Goal: Information Seeking & Learning: Learn about a topic

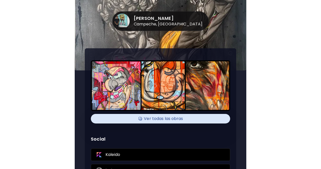
click at [64, 57] on div "Angel González Chavarría Campeche, México Ver todas las obras Social Kaleido In…" at bounding box center [160, 84] width 321 height 169
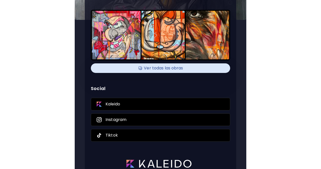
scroll to position [55, 0]
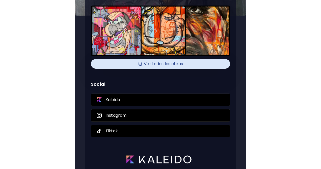
click at [156, 66] on h4 "Ver todas las obras" at bounding box center [160, 64] width 133 height 8
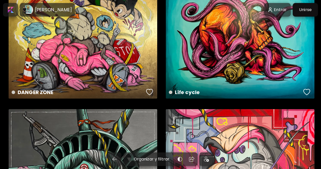
scroll to position [157, 0]
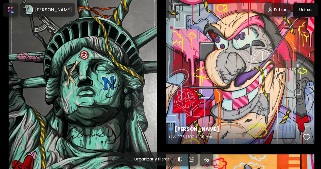
click at [231, 83] on div "[PERSON_NAME] US$ 975 | 100 x 100 cm" at bounding box center [240, 70] width 148 height 148
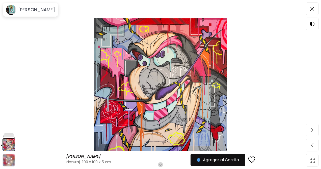
click at [90, 76] on img at bounding box center [160, 84] width 278 height 133
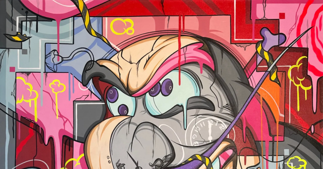
click at [90, 76] on img at bounding box center [161, 161] width 323 height 323
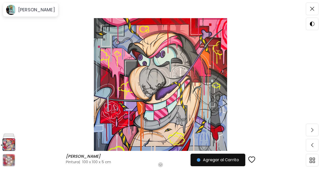
click at [112, 75] on img at bounding box center [160, 84] width 278 height 133
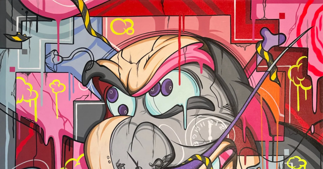
click at [112, 75] on img at bounding box center [161, 161] width 323 height 323
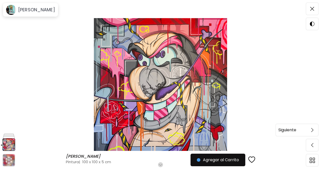
click at [312, 128] on img at bounding box center [312, 130] width 2 height 4
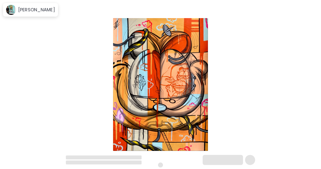
click at [295, 129] on h6 "Siguiente" at bounding box center [302, 130] width 18 height 7
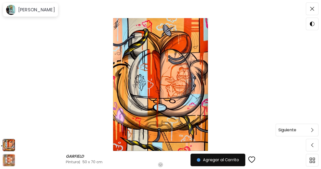
click at [313, 129] on img at bounding box center [312, 130] width 2 height 4
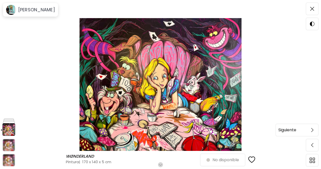
click at [312, 130] on img at bounding box center [312, 130] width 2 height 4
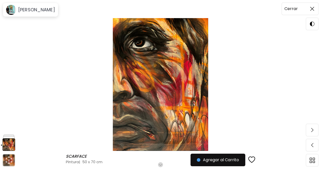
click at [311, 12] on span at bounding box center [312, 9] width 11 height 11
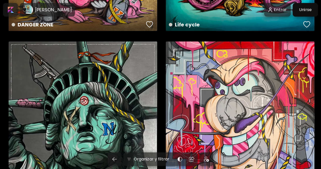
scroll to position [113, 0]
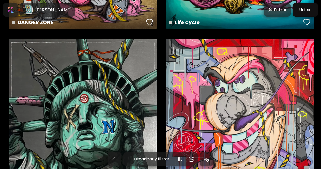
click at [209, 84] on div "[PERSON_NAME] US$ 975 | 100 x 100 cm" at bounding box center [240, 113] width 148 height 148
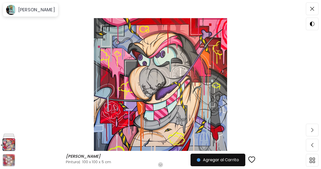
click at [199, 70] on img at bounding box center [160, 84] width 278 height 133
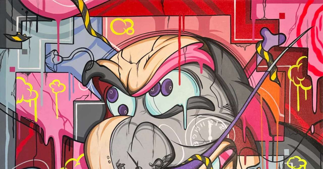
click at [199, 70] on img at bounding box center [161, 161] width 323 height 323
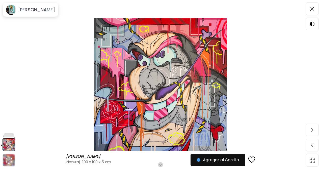
click at [173, 88] on img at bounding box center [160, 84] width 278 height 133
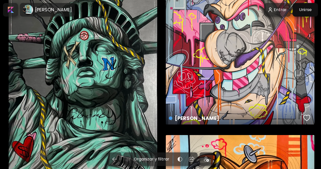
scroll to position [346, 0]
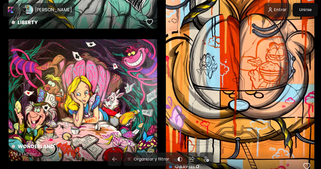
click at [96, 99] on div "WØNDERLAND 170 x 140 cm" at bounding box center [83, 100] width 148 height 122
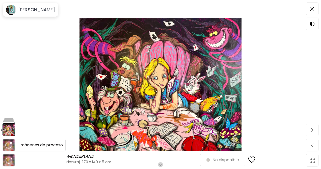
click at [25, 146] on h6 "Imágenes de proceso" at bounding box center [40, 145] width 43 height 7
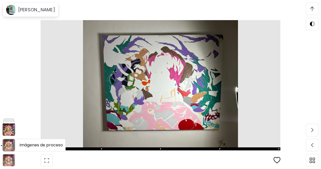
scroll to position [98, 0]
click at [24, 159] on h6 "Realidad aumentada" at bounding box center [40, 160] width 41 height 7
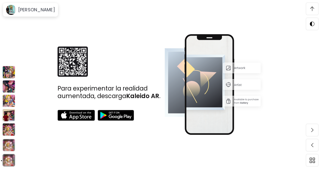
click at [10, 132] on img at bounding box center [9, 130] width 13 height 13
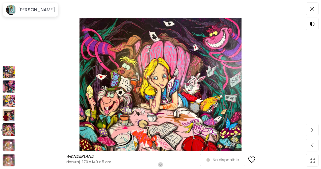
click at [11, 116] on img at bounding box center [9, 115] width 13 height 13
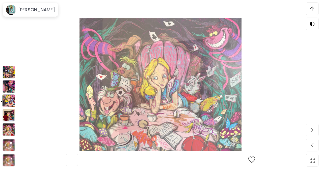
scroll to position [98, 0]
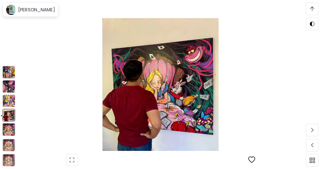
click at [11, 86] on img at bounding box center [9, 86] width 13 height 13
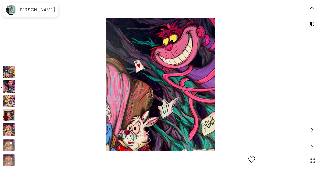
scroll to position [1045, 0]
click at [11, 75] on img at bounding box center [9, 72] width 13 height 13
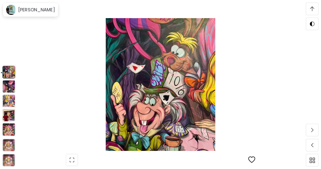
scroll to position [869, 0]
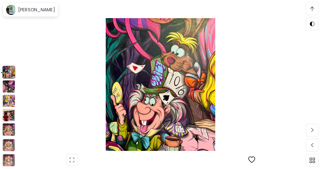
click at [10, 114] on img at bounding box center [9, 115] width 13 height 13
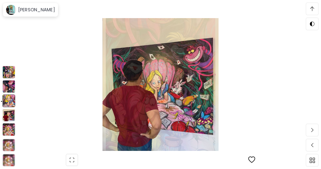
scroll to position [1397, 0]
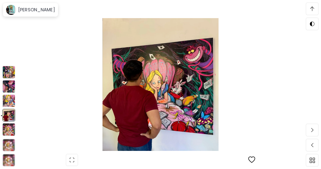
click at [9, 130] on img at bounding box center [9, 130] width 13 height 13
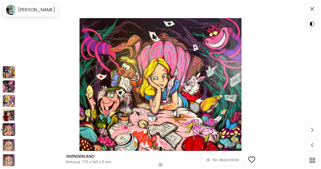
scroll to position [0, 0]
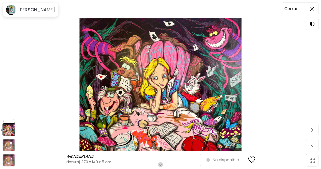
click at [314, 10] on img at bounding box center [312, 9] width 4 height 4
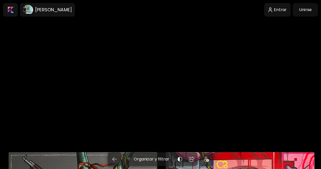
scroll to position [346, 0]
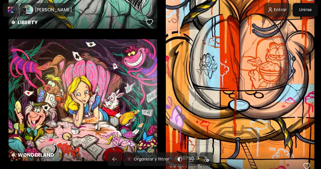
click at [227, 86] on div "GARFIELD US$ 350 | 50 x 70 cm" at bounding box center [240, 69] width 148 height 208
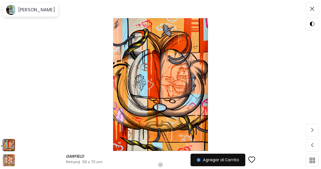
click at [10, 142] on img at bounding box center [9, 146] width 12 height 12
click at [12, 145] on img at bounding box center [9, 146] width 12 height 12
click at [309, 11] on span at bounding box center [312, 9] width 11 height 11
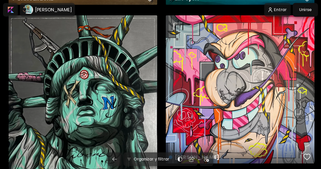
scroll to position [136, 0]
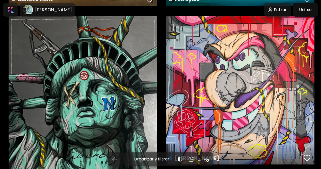
click at [263, 68] on div "[PERSON_NAME] preview" at bounding box center [240, 90] width 148 height 148
click at [252, 95] on div "[PERSON_NAME] US$ 975 | 100 x 100 cm" at bounding box center [240, 90] width 148 height 148
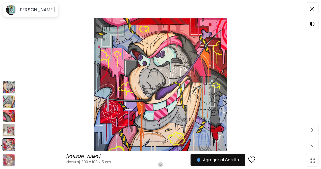
click at [12, 83] on img at bounding box center [9, 87] width 13 height 13
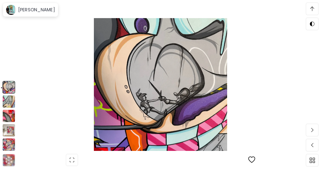
scroll to position [88, 0]
click at [8, 100] on img at bounding box center [9, 102] width 13 height 13
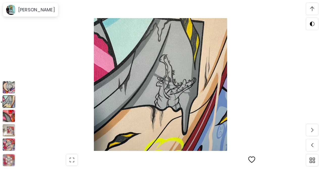
scroll to position [1045, 0]
click at [10, 116] on img at bounding box center [9, 116] width 13 height 13
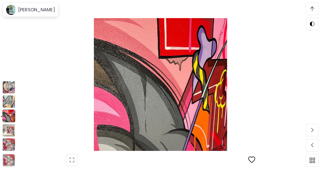
scroll to position [1221, 0]
click at [10, 127] on img at bounding box center [9, 130] width 13 height 13
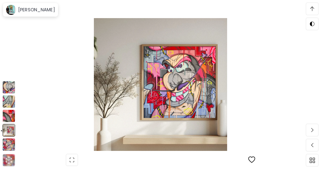
scroll to position [1397, 0]
click at [10, 142] on img at bounding box center [9, 145] width 13 height 13
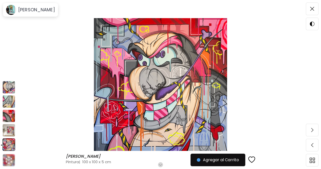
scroll to position [0, 0]
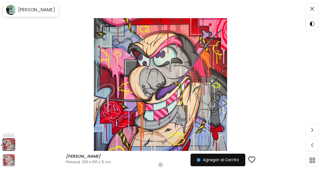
click at [165, 66] on img at bounding box center [160, 84] width 278 height 133
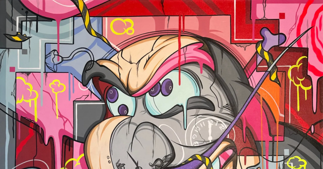
click at [165, 66] on img at bounding box center [161, 161] width 323 height 323
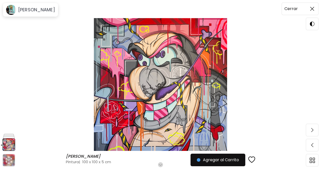
click at [310, 8] on img at bounding box center [312, 9] width 4 height 4
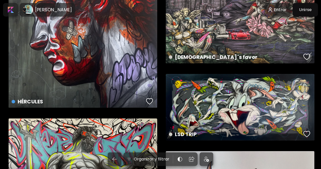
scroll to position [1737, 0]
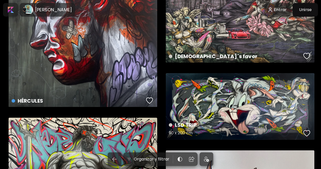
click at [239, 101] on div "LSD TRIP 90 x 200 cm" at bounding box center [240, 106] width 148 height 67
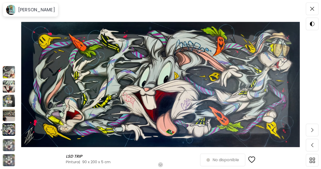
click at [9, 113] on img at bounding box center [9, 115] width 13 height 13
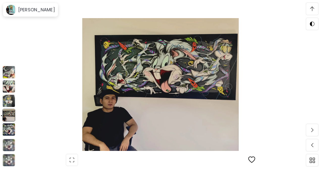
scroll to position [124, 0]
click at [10, 102] on img at bounding box center [9, 101] width 13 height 13
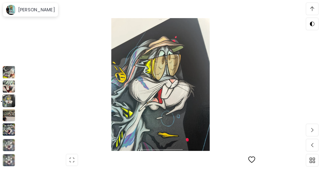
scroll to position [1221, 0]
click at [12, 89] on img at bounding box center [9, 86] width 13 height 13
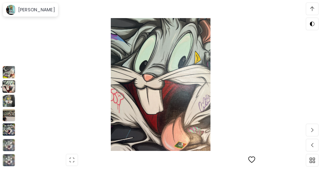
scroll to position [1045, 0]
click at [11, 72] on img at bounding box center [9, 72] width 13 height 13
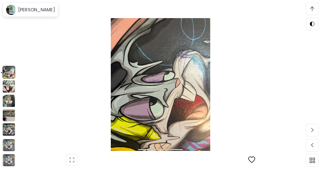
scroll to position [869, 0]
click at [9, 129] on img at bounding box center [9, 130] width 13 height 13
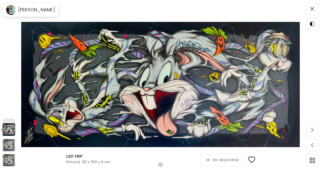
scroll to position [0, 0]
click at [139, 116] on img at bounding box center [160, 84] width 278 height 133
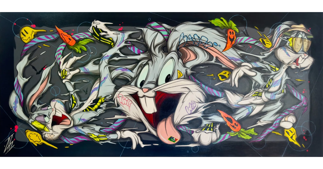
click at [145, 107] on img at bounding box center [161, 84] width 323 height 145
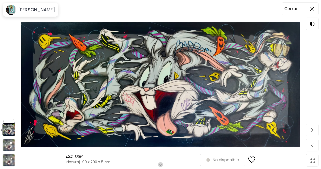
click at [311, 8] on img at bounding box center [312, 9] width 4 height 4
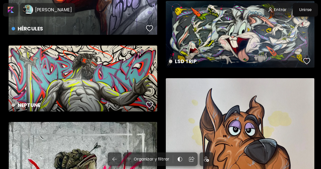
scroll to position [1806, 0]
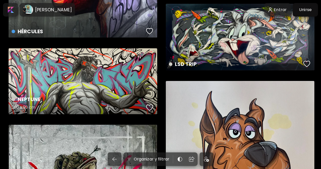
click at [88, 73] on div "NEPTUNE 200 x 90 cm" at bounding box center [83, 81] width 148 height 66
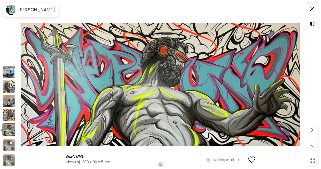
click at [11, 113] on img at bounding box center [9, 115] width 13 height 13
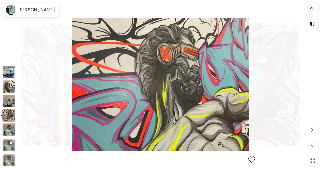
scroll to position [101, 0]
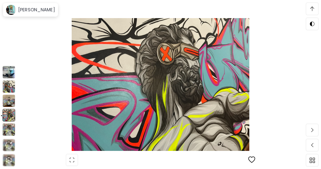
click at [11, 101] on img at bounding box center [9, 101] width 13 height 13
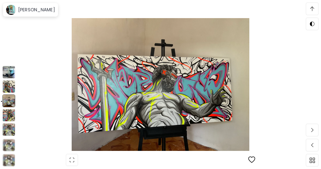
click at [11, 88] on img at bounding box center [9, 86] width 13 height 13
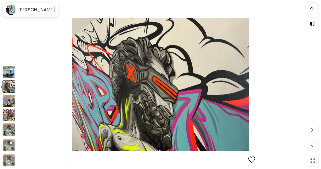
scroll to position [1045, 0]
click at [10, 72] on img at bounding box center [9, 72] width 13 height 13
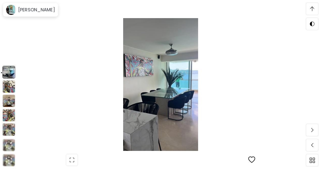
click at [11, 132] on img at bounding box center [9, 130] width 13 height 13
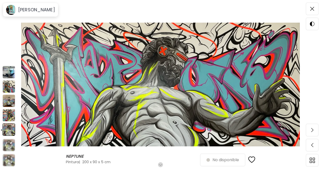
scroll to position [0, 0]
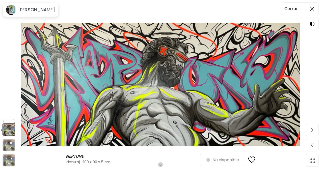
click at [313, 8] on img at bounding box center [312, 9] width 4 height 4
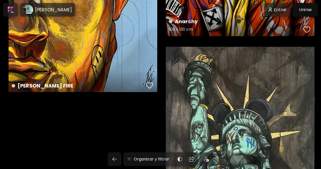
scroll to position [2332, 0]
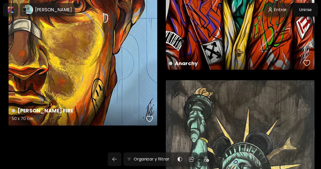
click at [116, 68] on div "[PERSON_NAME] FIRE 50 x 70 cm" at bounding box center [83, 21] width 148 height 210
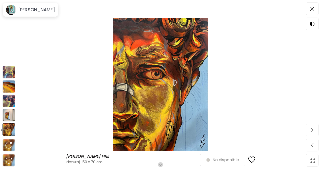
click at [7, 115] on img at bounding box center [9, 115] width 13 height 13
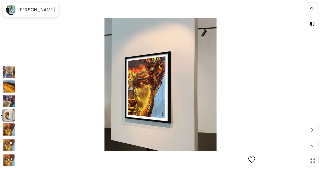
scroll to position [91, 0]
click at [9, 102] on img at bounding box center [9, 101] width 13 height 13
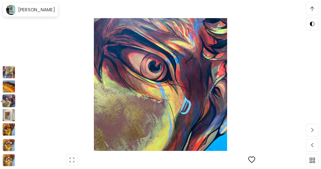
click at [11, 88] on img at bounding box center [9, 86] width 13 height 13
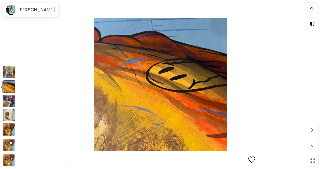
click at [11, 72] on img at bounding box center [9, 72] width 13 height 13
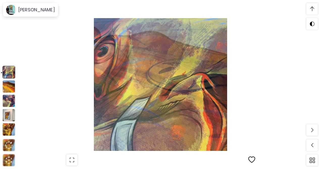
scroll to position [869, 0]
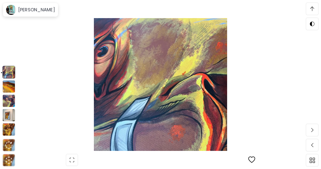
click at [10, 129] on img at bounding box center [9, 130] width 13 height 13
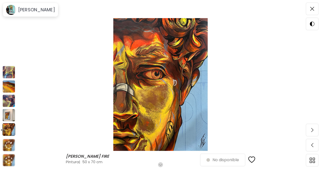
scroll to position [0, 0]
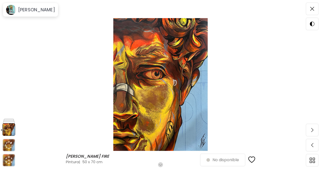
click at [156, 72] on img at bounding box center [160, 84] width 278 height 133
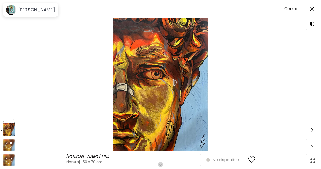
click at [313, 9] on img at bounding box center [312, 9] width 4 height 4
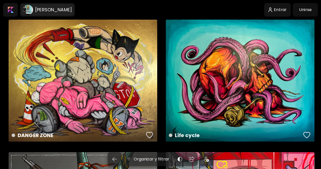
click at [72, 10] on h6 "[PERSON_NAME]" at bounding box center [53, 10] width 37 height 6
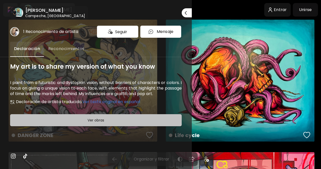
click at [85, 120] on span "Ver obras" at bounding box center [95, 120] width 159 height 6
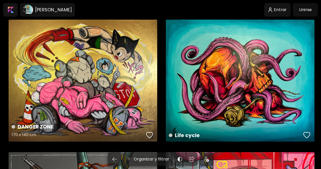
click at [91, 96] on div "DANGER ZONE 170 x 140 cm" at bounding box center [83, 81] width 148 height 122
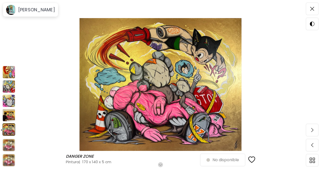
click at [10, 114] on img at bounding box center [9, 115] width 13 height 13
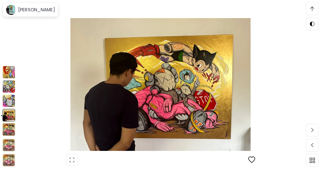
scroll to position [101, 0]
click at [8, 104] on img at bounding box center [9, 101] width 13 height 13
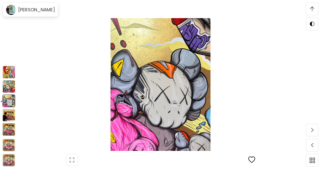
scroll to position [1221, 0]
click at [10, 88] on img at bounding box center [9, 86] width 13 height 13
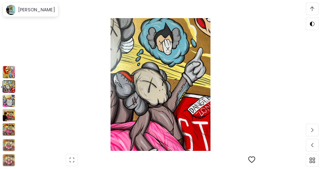
scroll to position [1045, 0]
click at [9, 70] on img at bounding box center [9, 72] width 13 height 13
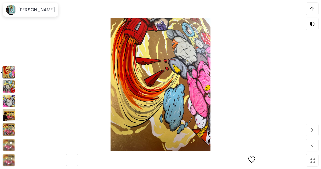
click at [11, 128] on img at bounding box center [9, 130] width 13 height 13
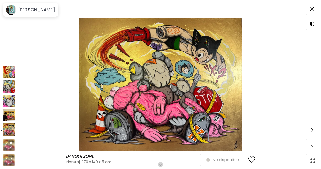
scroll to position [0, 0]
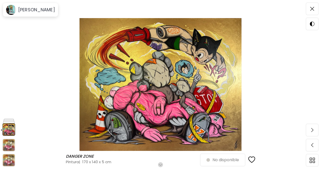
click at [159, 85] on img at bounding box center [160, 84] width 278 height 133
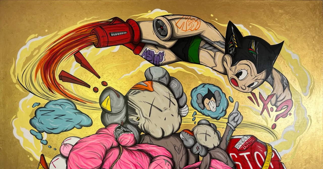
click at [159, 85] on img at bounding box center [161, 133] width 323 height 266
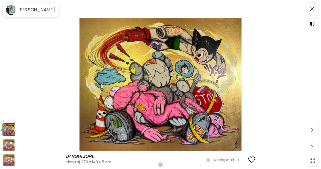
scroll to position [12, 0]
click at [310, 11] on span at bounding box center [312, 9] width 11 height 11
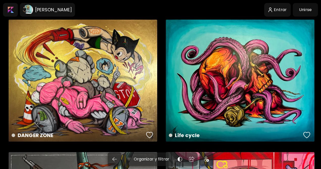
scroll to position [158, 0]
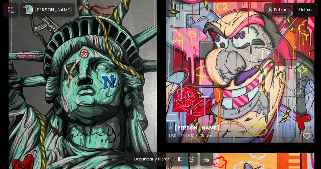
click at [236, 72] on div "[PERSON_NAME] US$ 975 | 100 x 100 cm" at bounding box center [240, 68] width 148 height 148
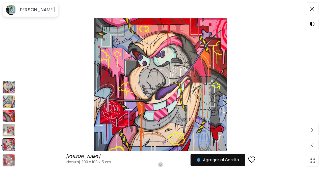
click at [11, 128] on img at bounding box center [9, 130] width 13 height 13
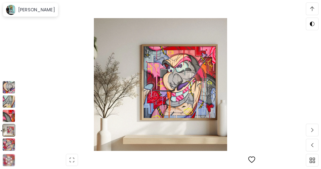
scroll to position [88, 0]
click at [6, 146] on img at bounding box center [9, 145] width 13 height 13
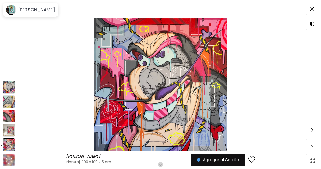
scroll to position [0, 0]
click at [10, 131] on img at bounding box center [9, 130] width 13 height 13
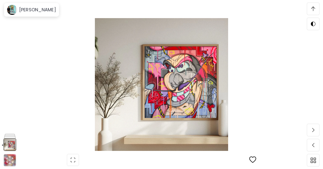
scroll to position [88, 0]
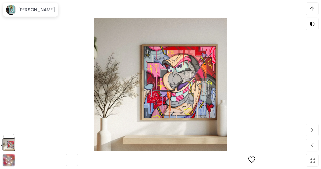
click at [280, 25] on img at bounding box center [160, 84] width 278 height 133
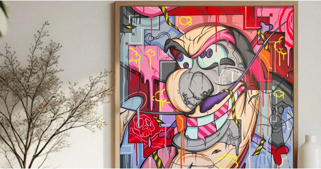
scroll to position [64, 0]
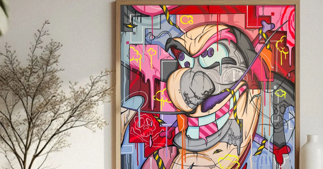
click at [126, 71] on img at bounding box center [161, 97] width 323 height 323
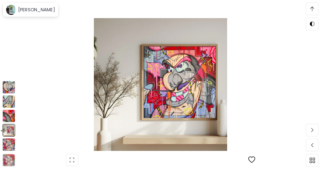
click at [10, 144] on img at bounding box center [9, 145] width 13 height 13
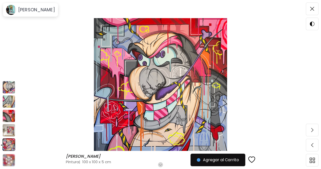
scroll to position [0, 0]
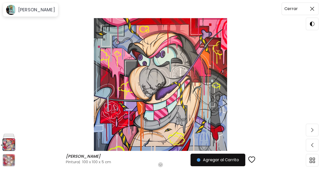
click at [309, 8] on span at bounding box center [312, 9] width 11 height 11
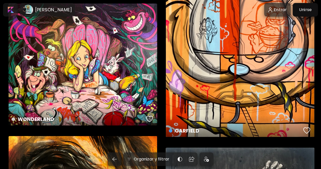
scroll to position [383, 0]
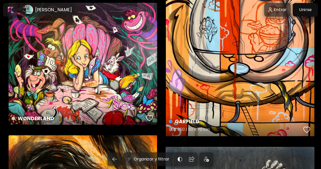
click at [251, 70] on div "GARFIELD US$ 350 | 50 x 70 cm" at bounding box center [240, 33] width 148 height 208
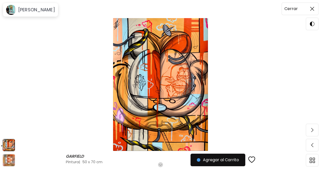
click at [312, 9] on img at bounding box center [312, 9] width 4 height 4
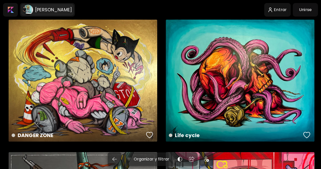
click at [72, 9] on h6 "[PERSON_NAME]" at bounding box center [53, 10] width 37 height 6
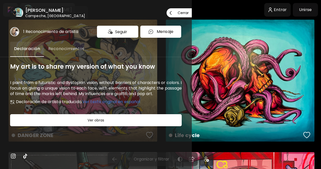
click at [184, 14] on p "Cerrar" at bounding box center [182, 13] width 11 height 4
